Goal: Information Seeking & Learning: Learn about a topic

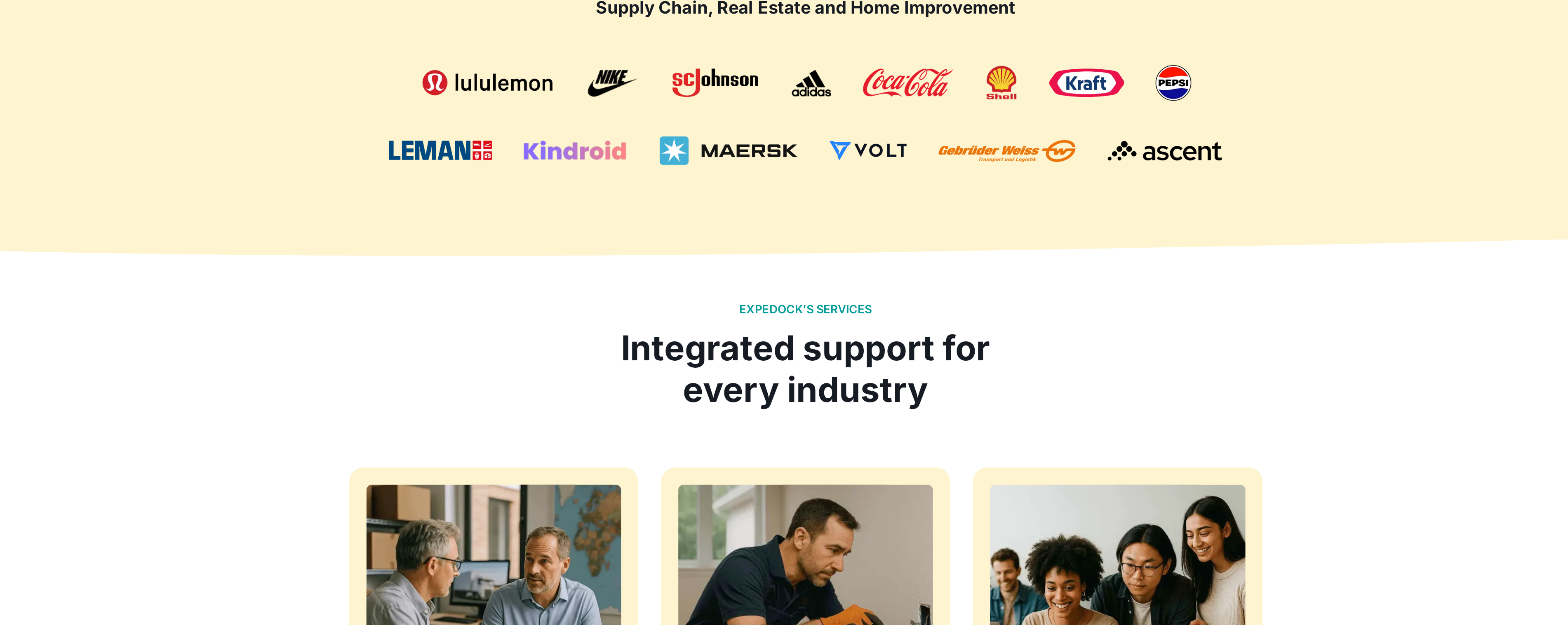
scroll to position [569, 0]
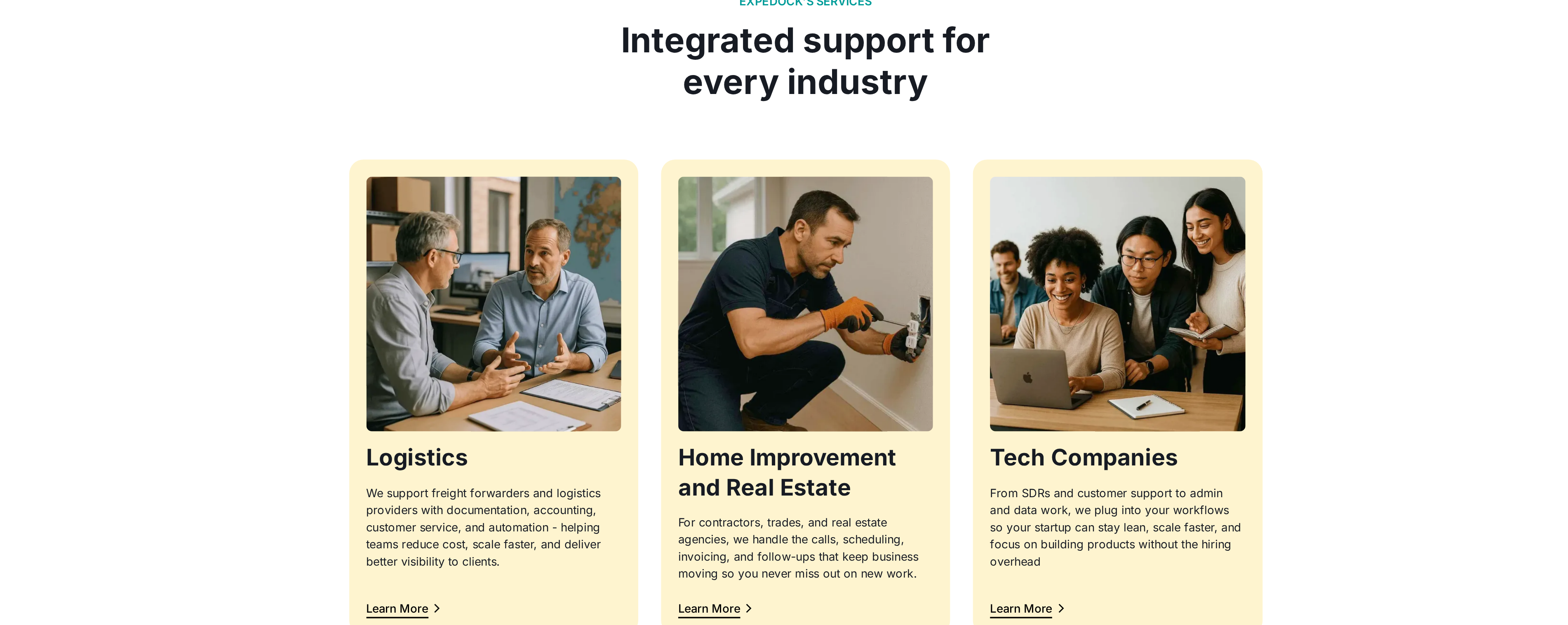
click at [871, 291] on div "Logistics We support freight forwarders and logistics providers with documentat…" at bounding box center [784, 416] width 528 height 275
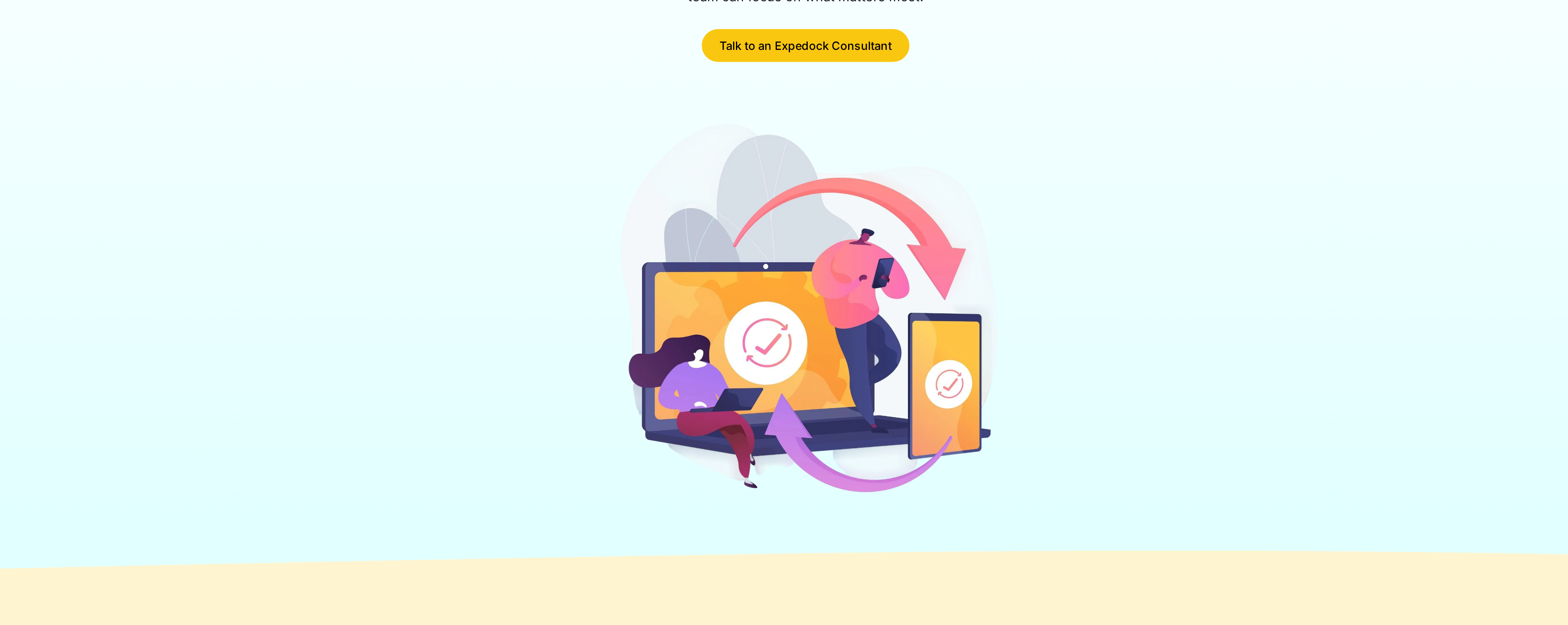
scroll to position [0, 0]
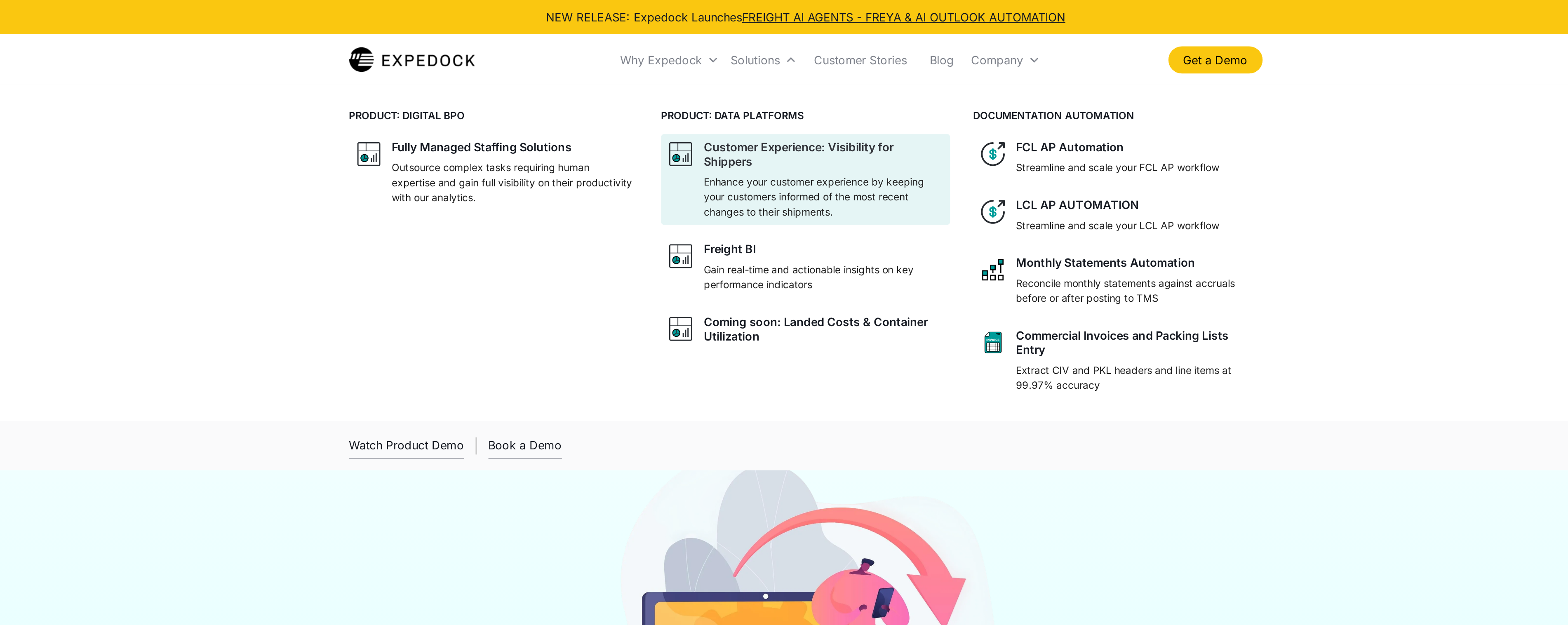
click at [739, 94] on div "Customer Experience: Visibility for Shippers" at bounding box center [794, 89] width 139 height 16
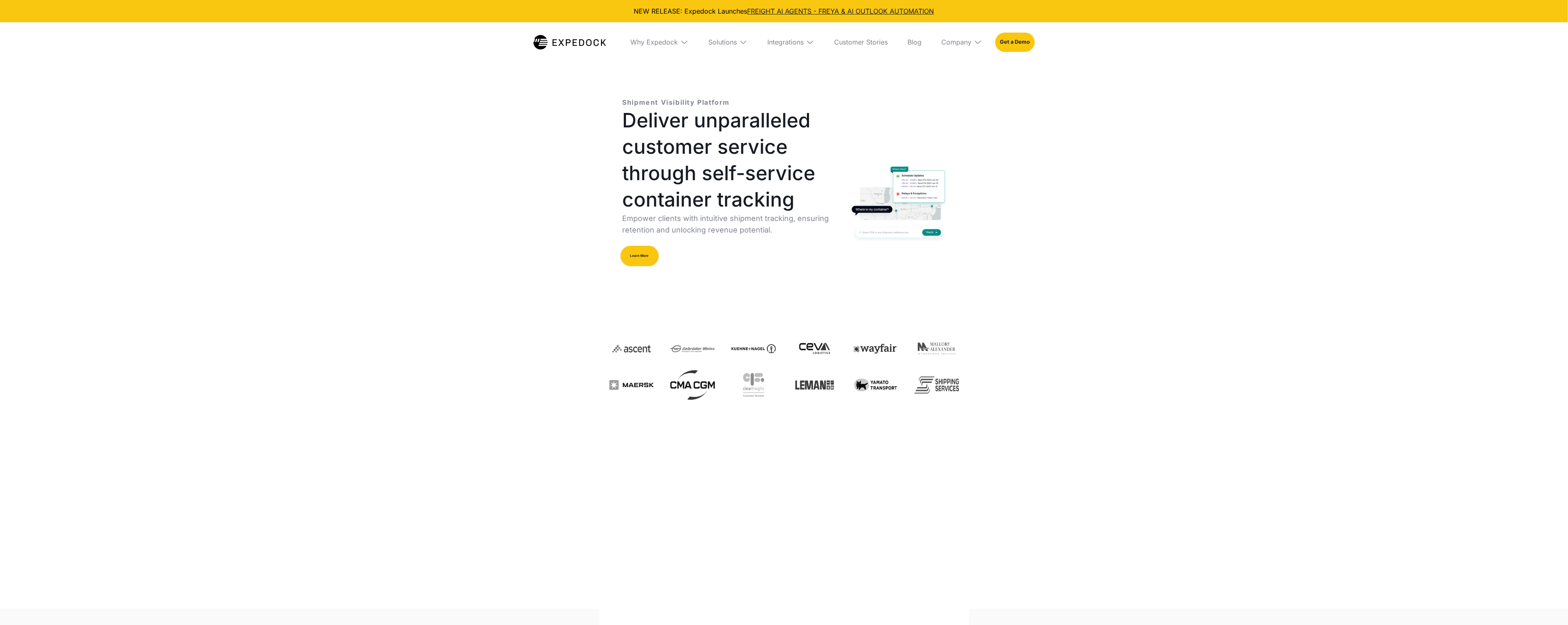
select select
